Goal: Communication & Community: Answer question/provide support

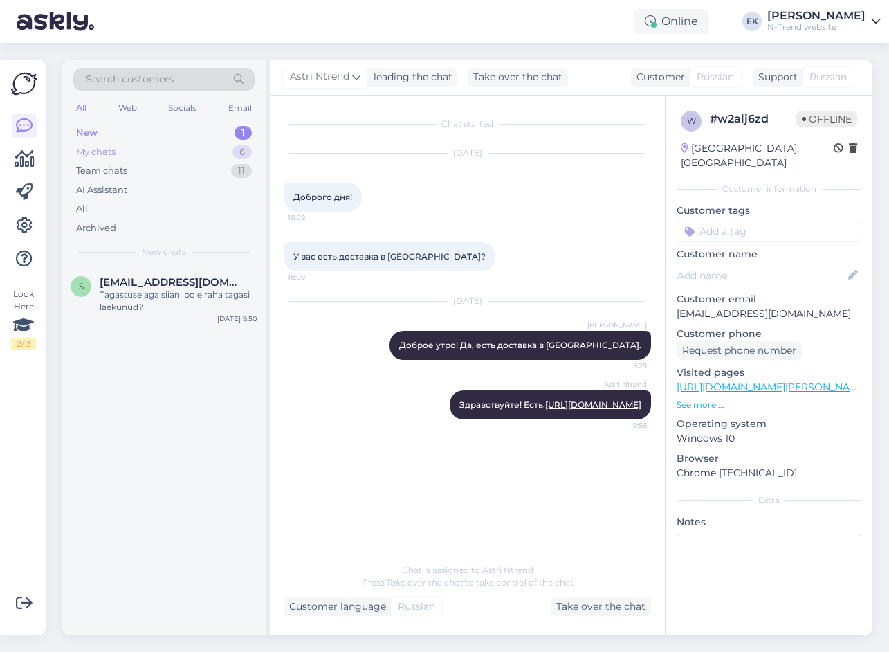
click at [95, 154] on div "My chats" at bounding box center [95, 152] width 39 height 14
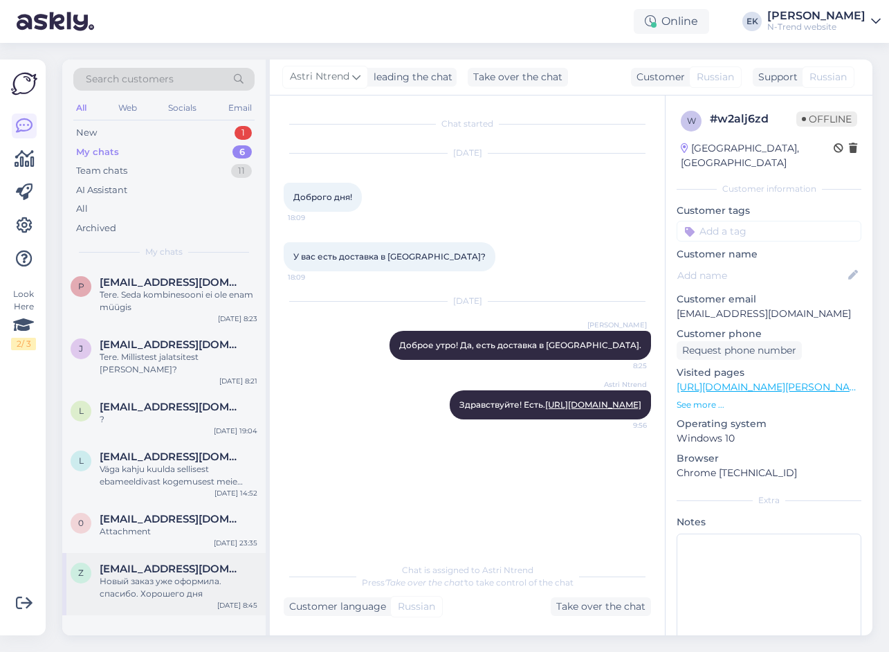
click at [149, 575] on div "Новый заказ уже оформила. спасибо. Хорошего дня" at bounding box center [179, 587] width 158 height 25
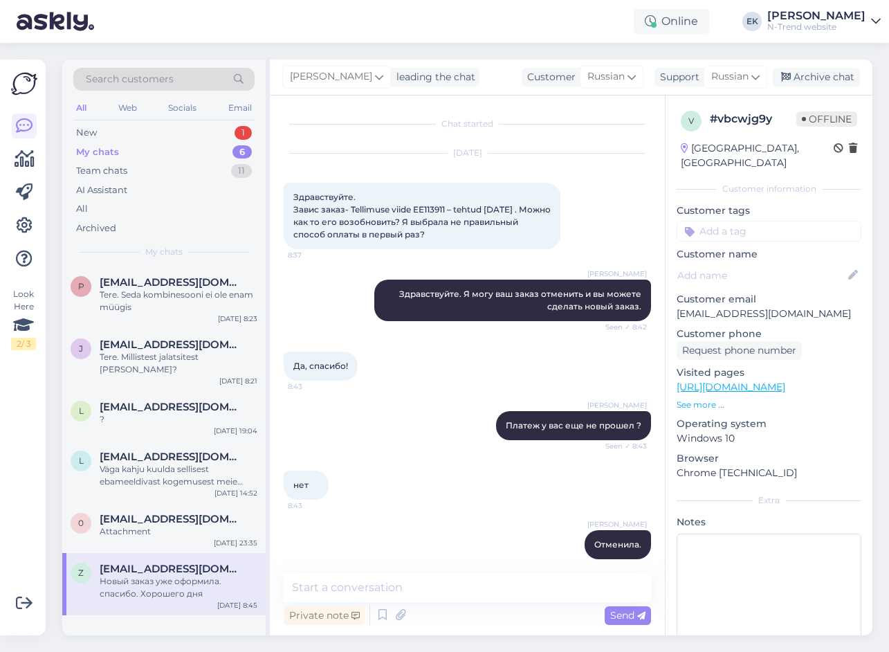
scroll to position [73, 0]
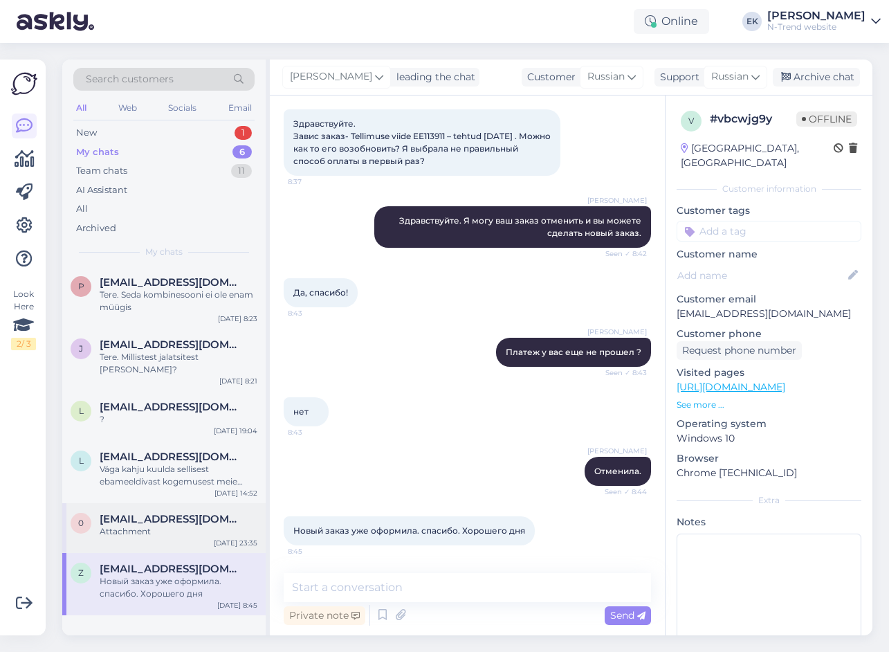
click at [139, 525] on div "Attachment" at bounding box center [179, 531] width 158 height 12
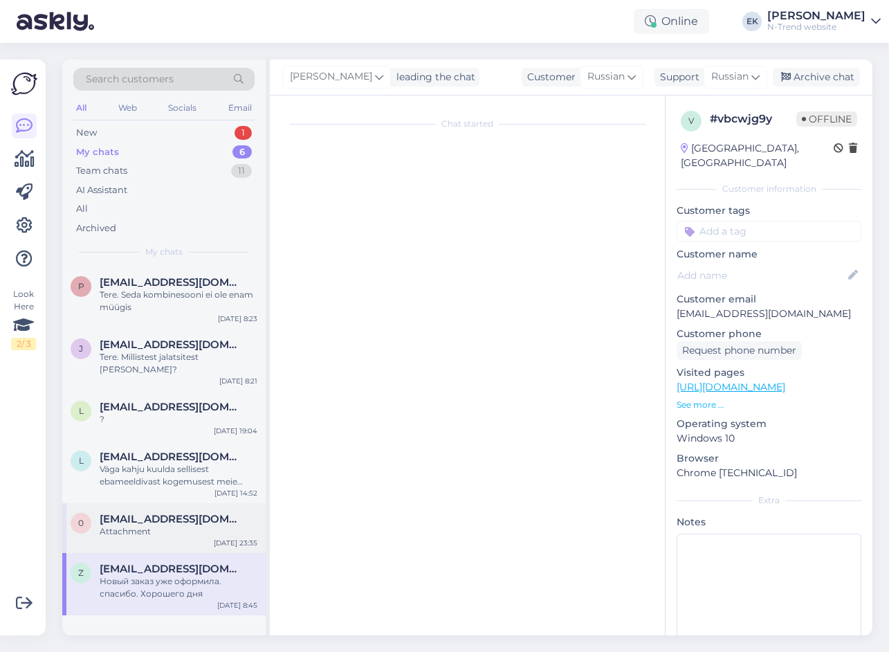
scroll to position [0, 0]
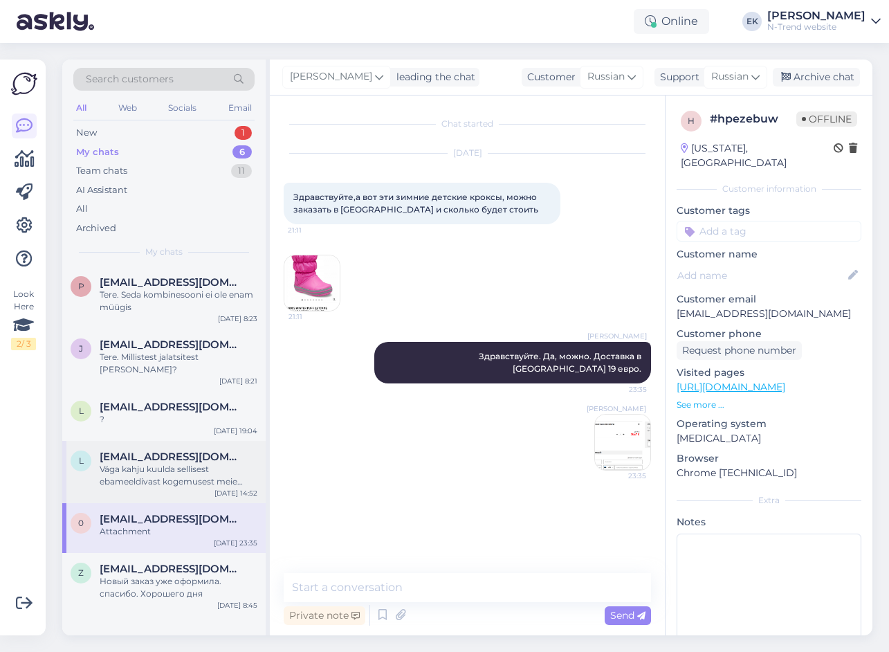
click at [133, 463] on div "Väga kahju kuulda sellisest ebameeldivast kogemusest meie kaupluses. Palun vaba…" at bounding box center [179, 475] width 158 height 25
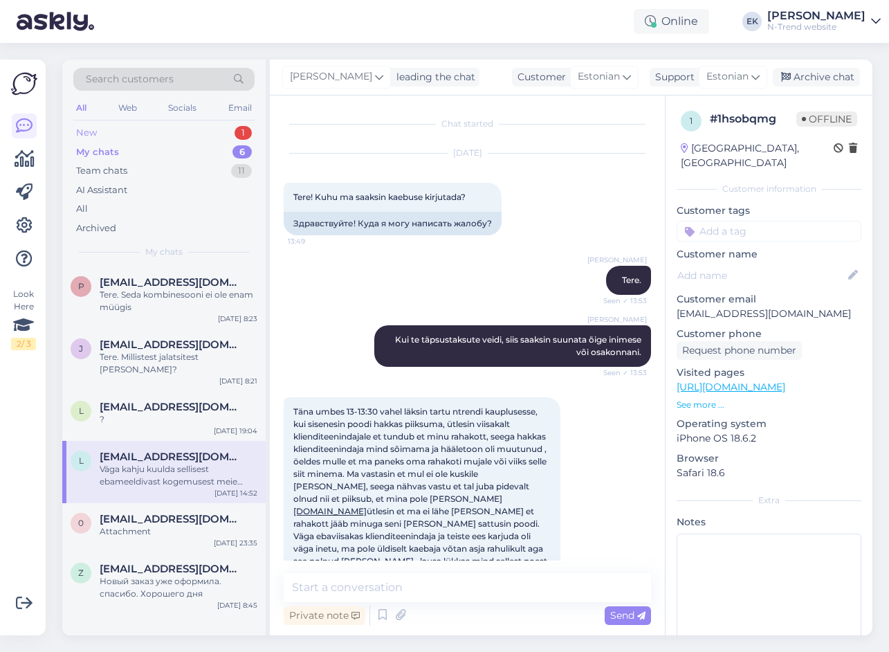
click at [102, 128] on div "New 1" at bounding box center [163, 132] width 181 height 19
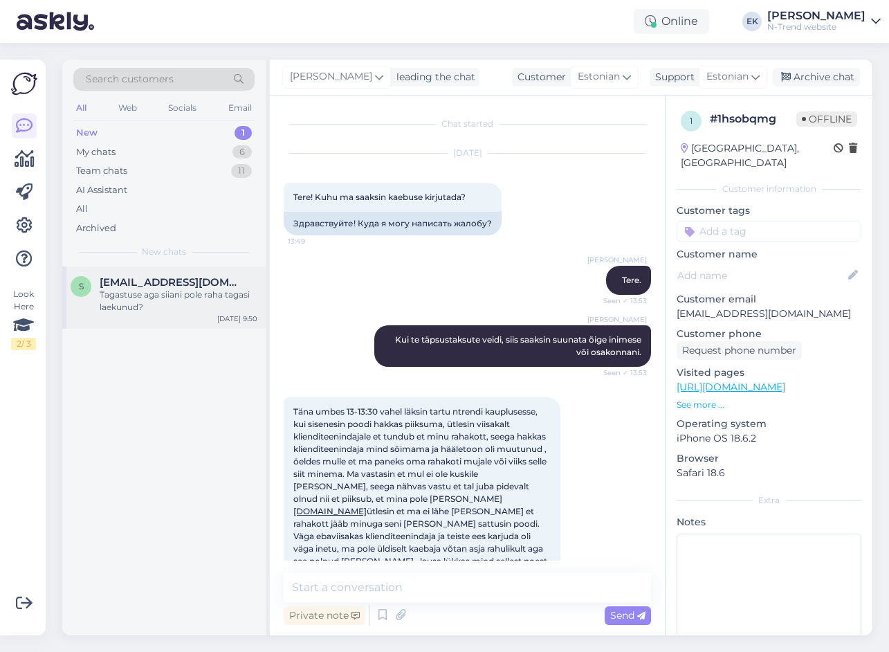
click at [136, 288] on span "[EMAIL_ADDRESS][DOMAIN_NAME]" at bounding box center [172, 282] width 144 height 12
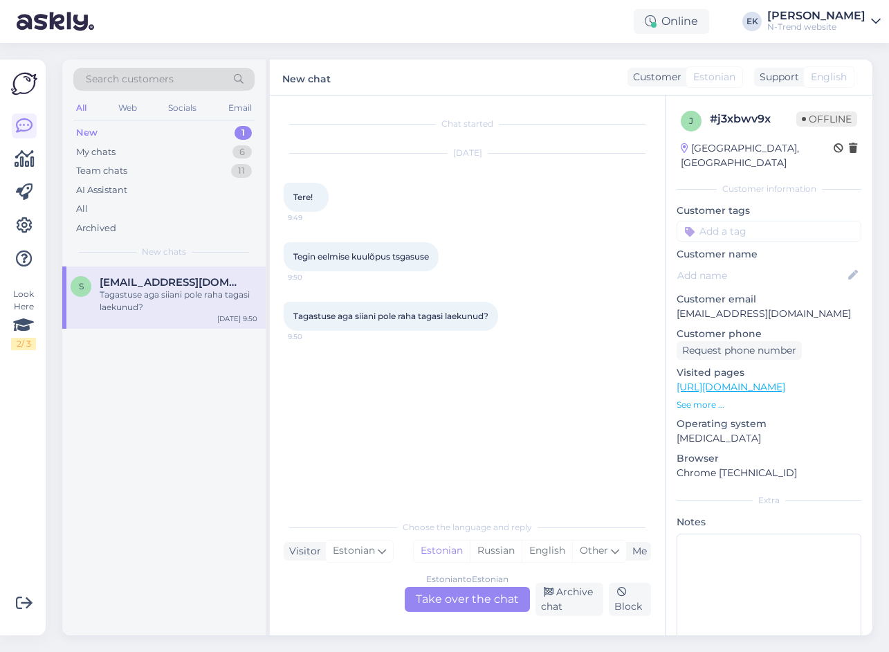
click at [441, 596] on div "Estonian to Estonian Take over the chat" at bounding box center [467, 599] width 125 height 25
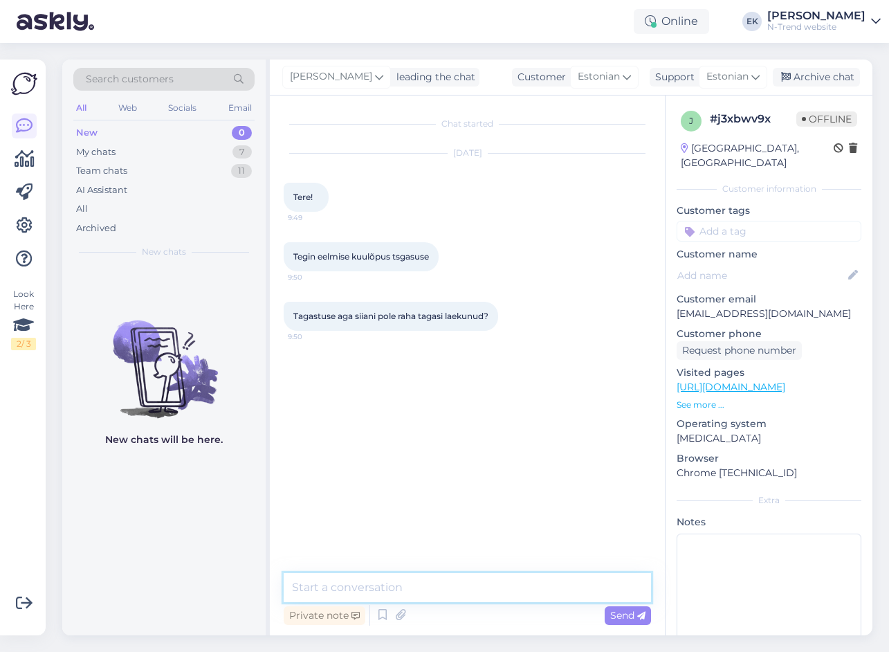
click at [431, 590] on textarea at bounding box center [467, 587] width 367 height 29
type textarea "Tere. Mis on teie tellimuse number?"
